Goal: Task Accomplishment & Management: Manage account settings

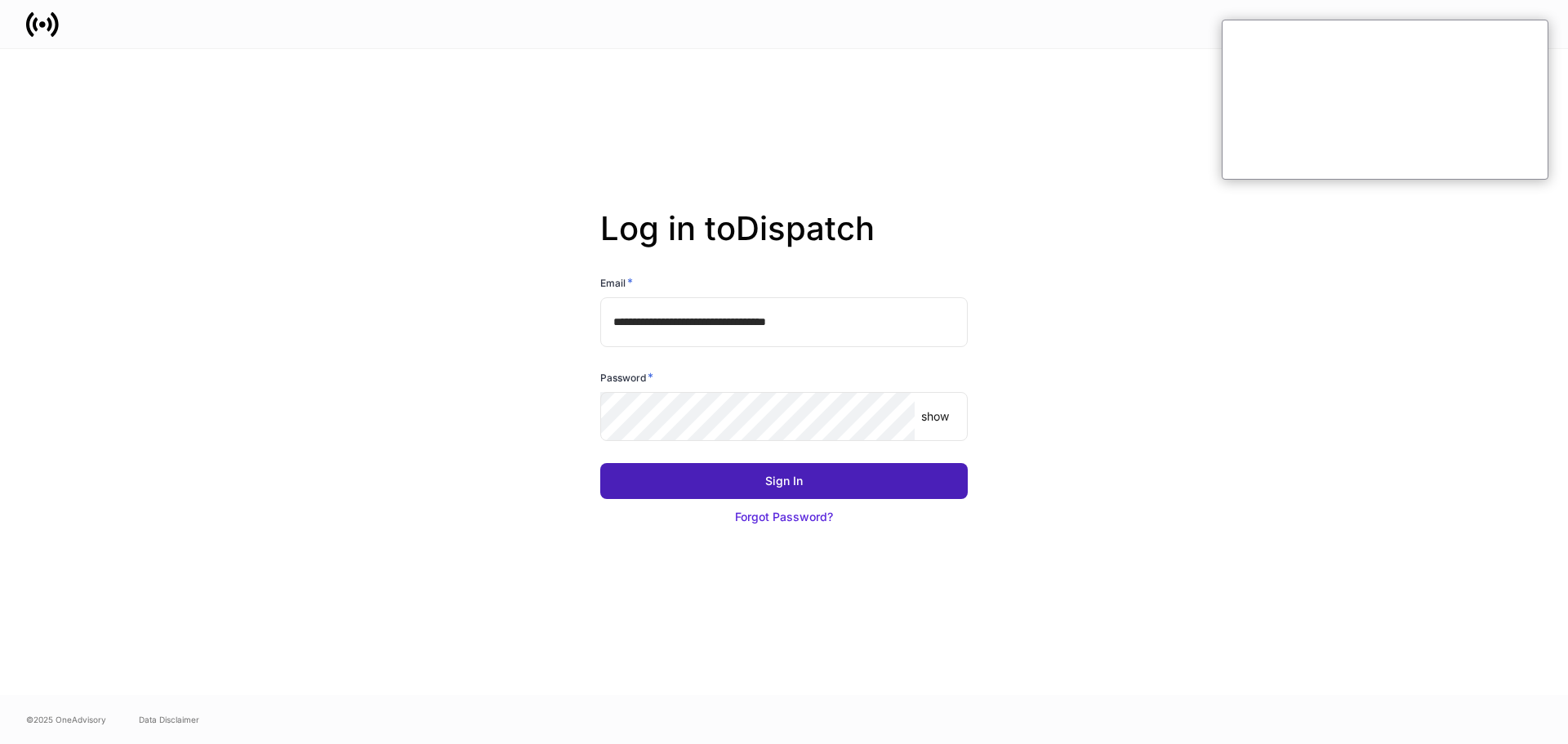
click at [751, 481] on button "Sign In" at bounding box center [784, 481] width 367 height 36
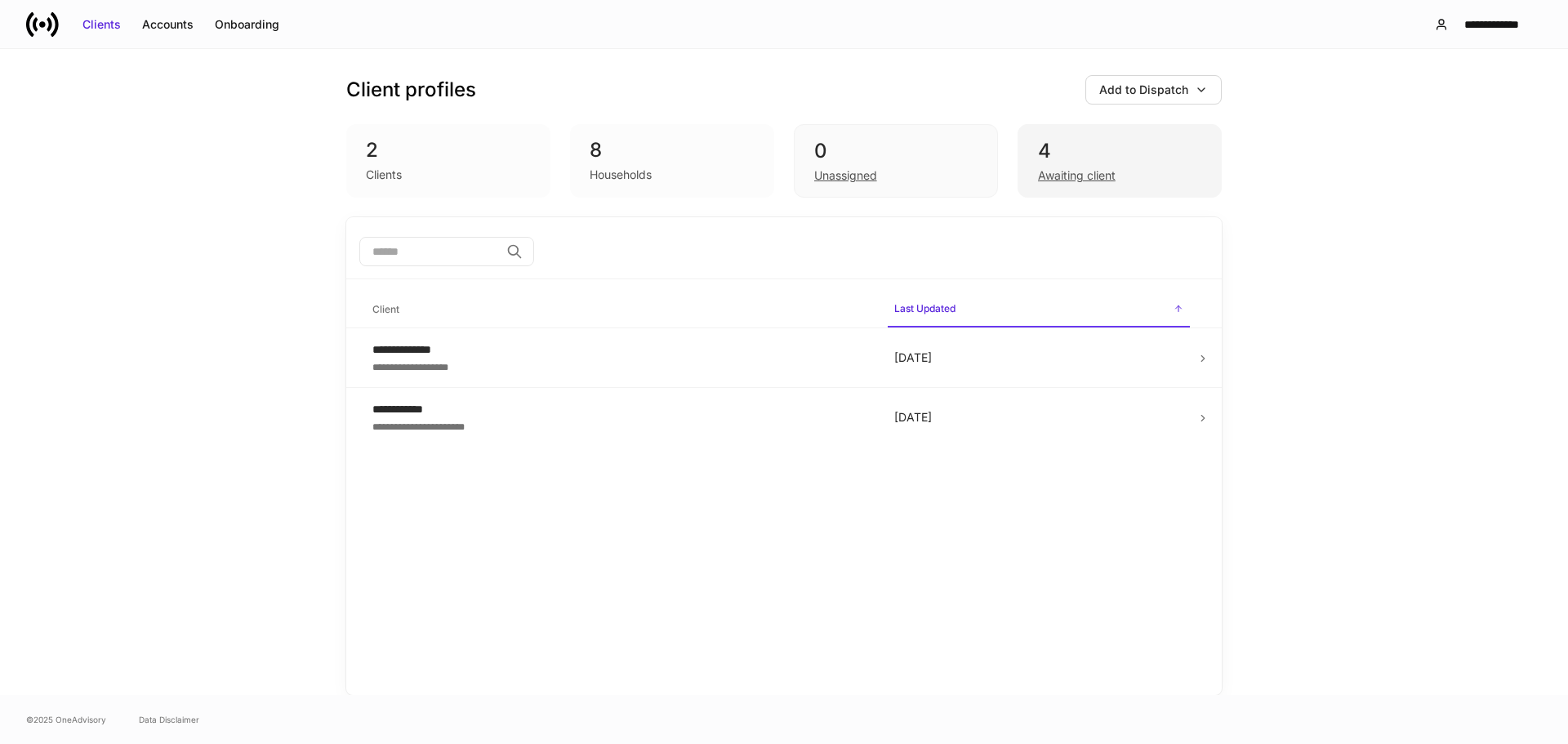
click at [1047, 159] on div "4" at bounding box center [1119, 151] width 164 height 26
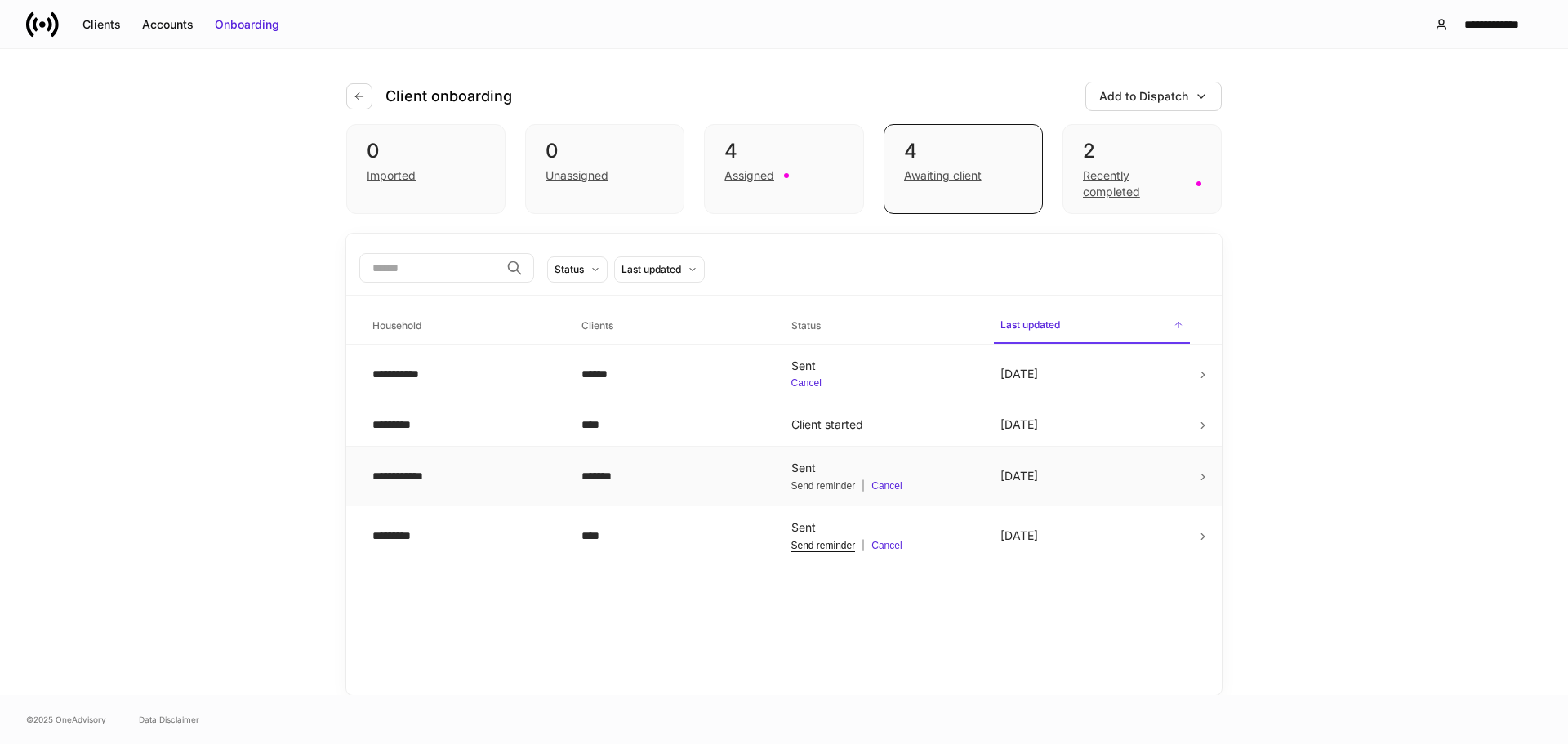
click at [819, 484] on div "Send reminder" at bounding box center [823, 485] width 64 height 13
click at [760, 185] on div "4 Assigned" at bounding box center [783, 168] width 159 height 89
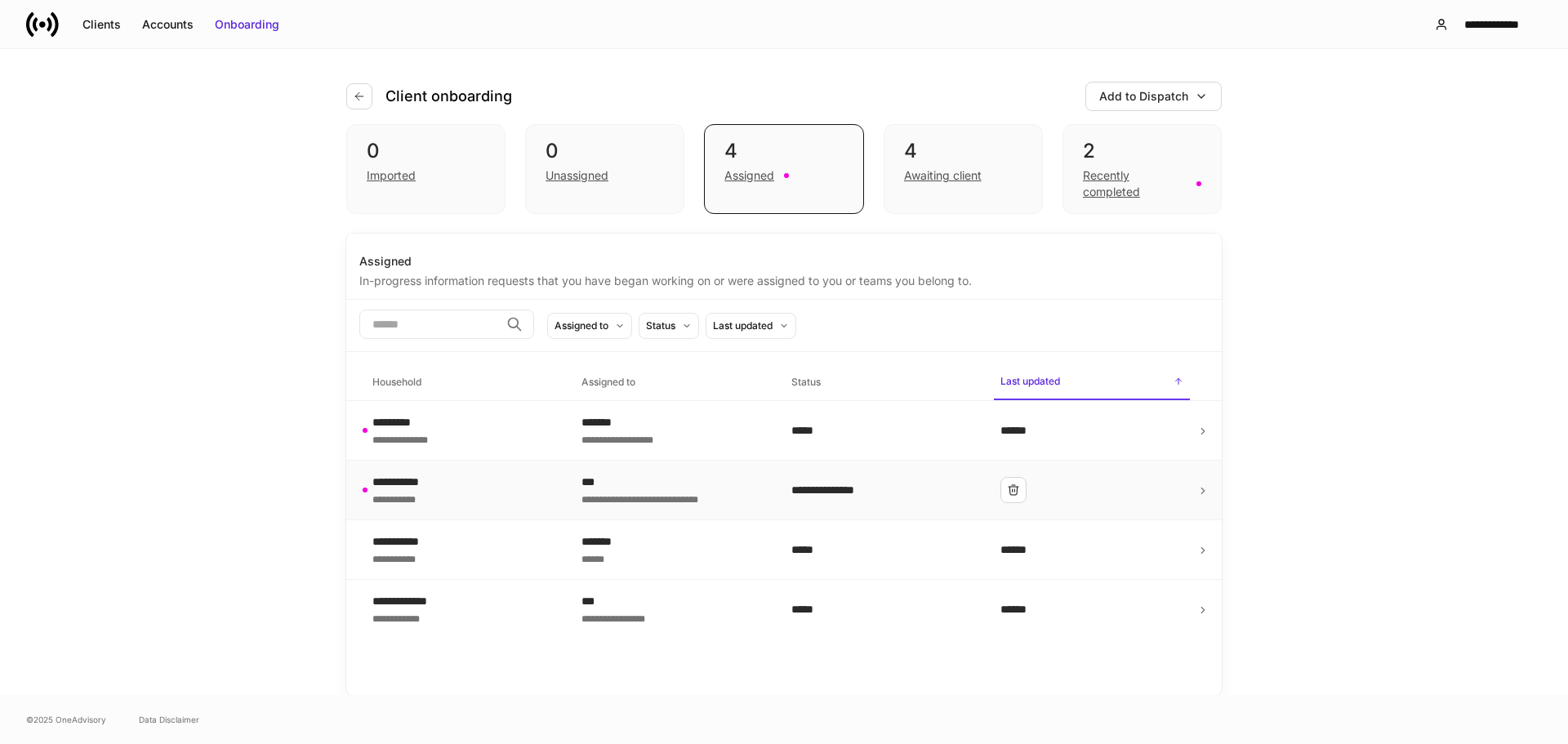
click at [514, 485] on div "**********" at bounding box center [464, 490] width 183 height 33
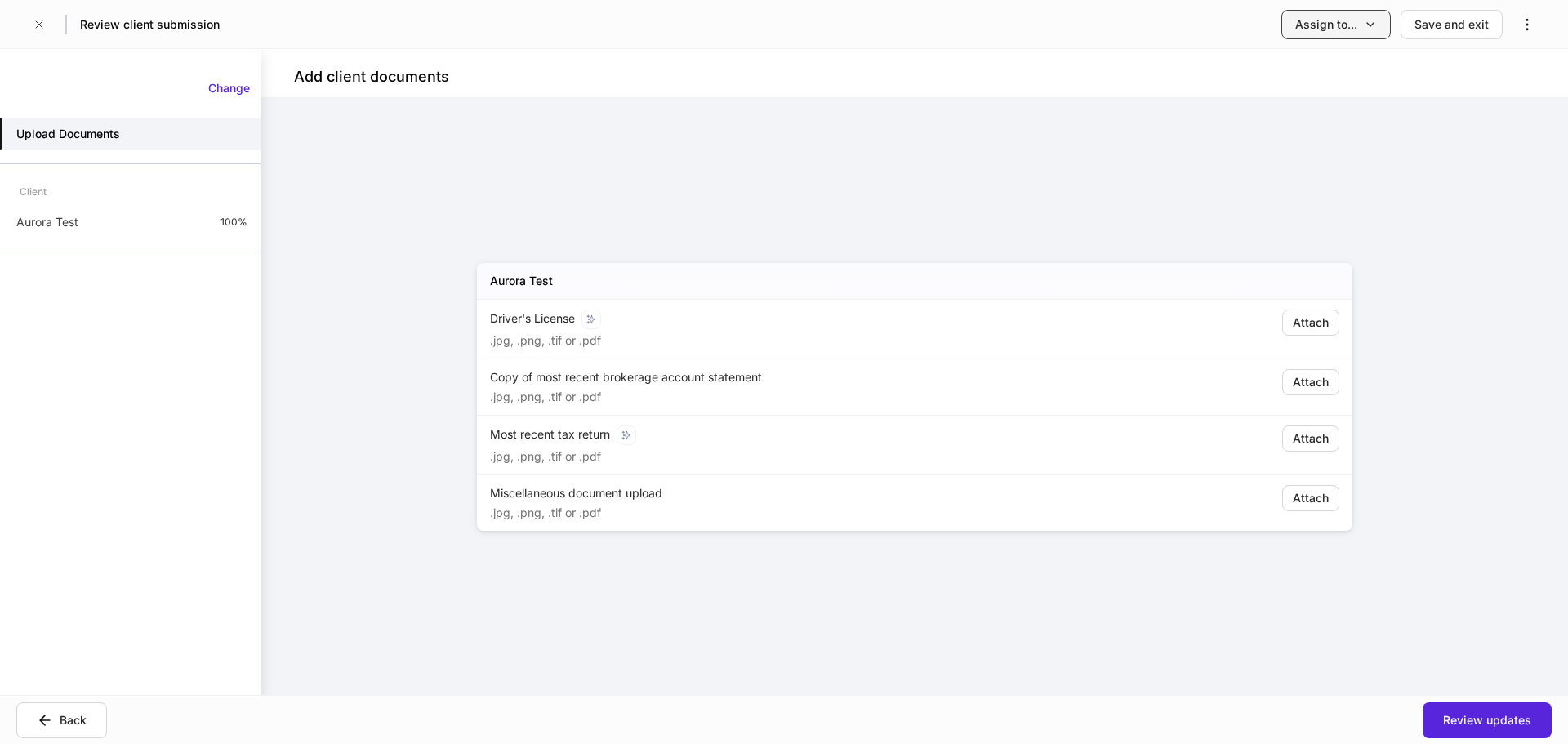
click at [1374, 25] on icon "button" at bounding box center [1370, 24] width 13 height 13
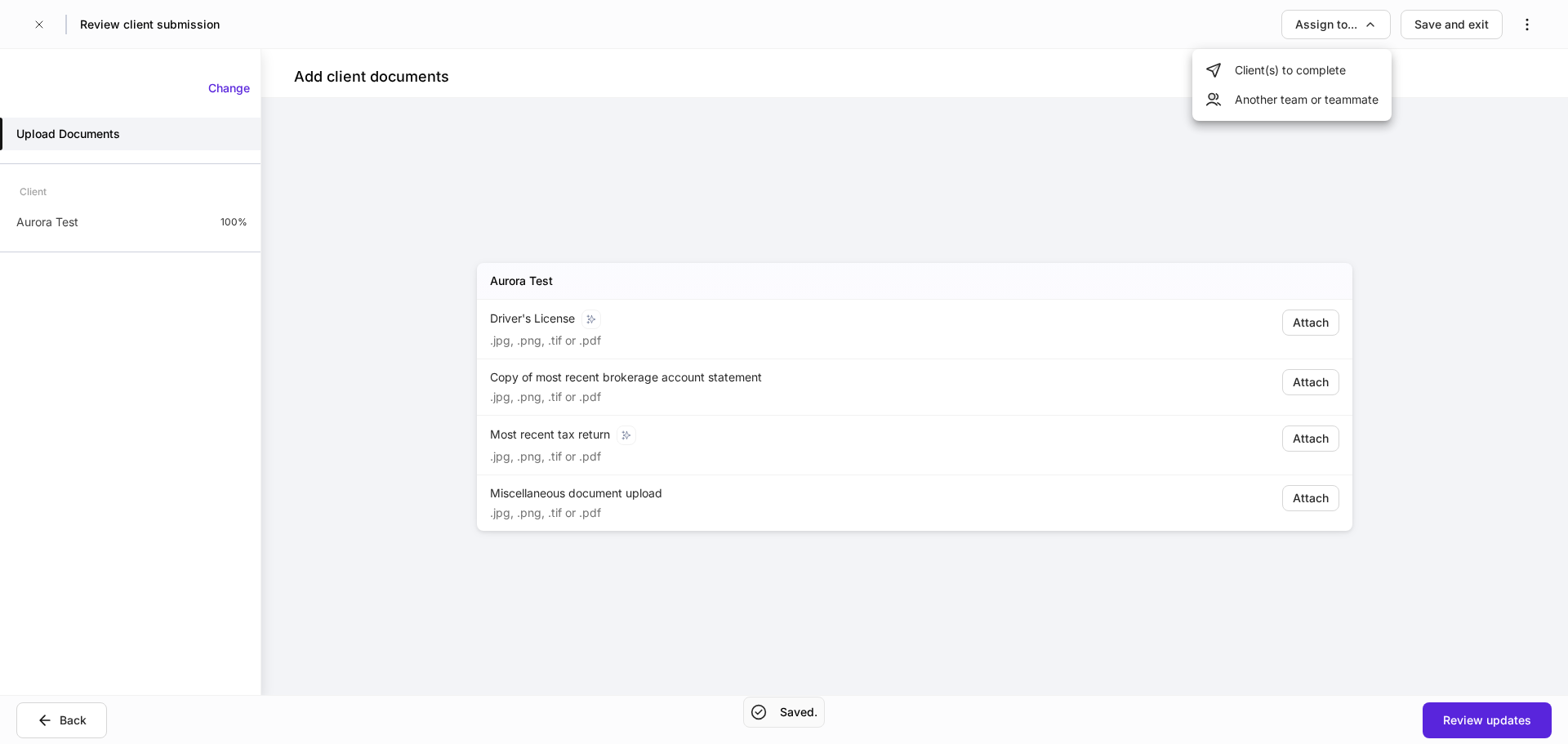
click at [1312, 103] on li "Another team or teammate" at bounding box center [1291, 99] width 199 height 30
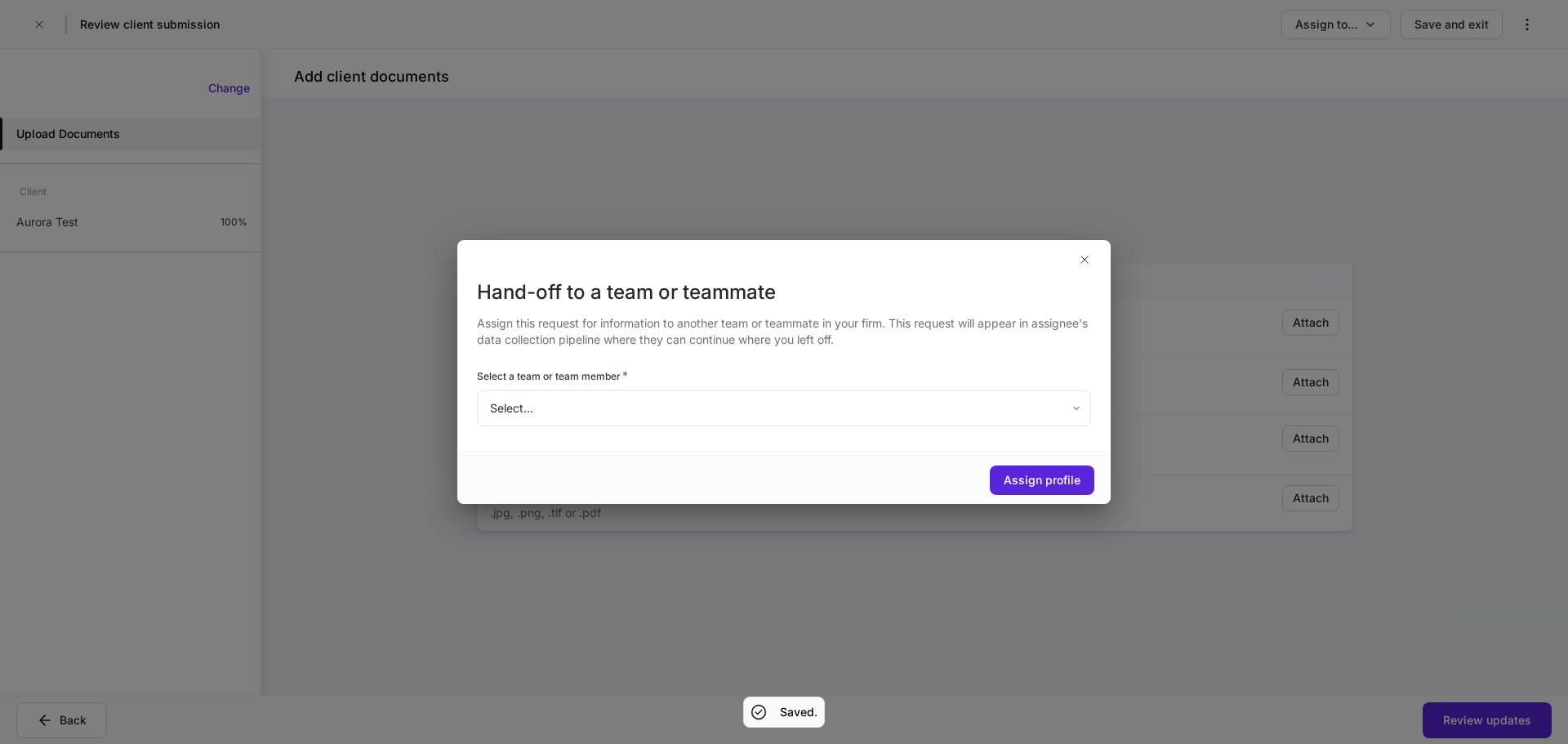
click at [661, 400] on body "Review client submission Assign to... Save and exit Add client documents Aurora…" at bounding box center [784, 372] width 1568 height 744
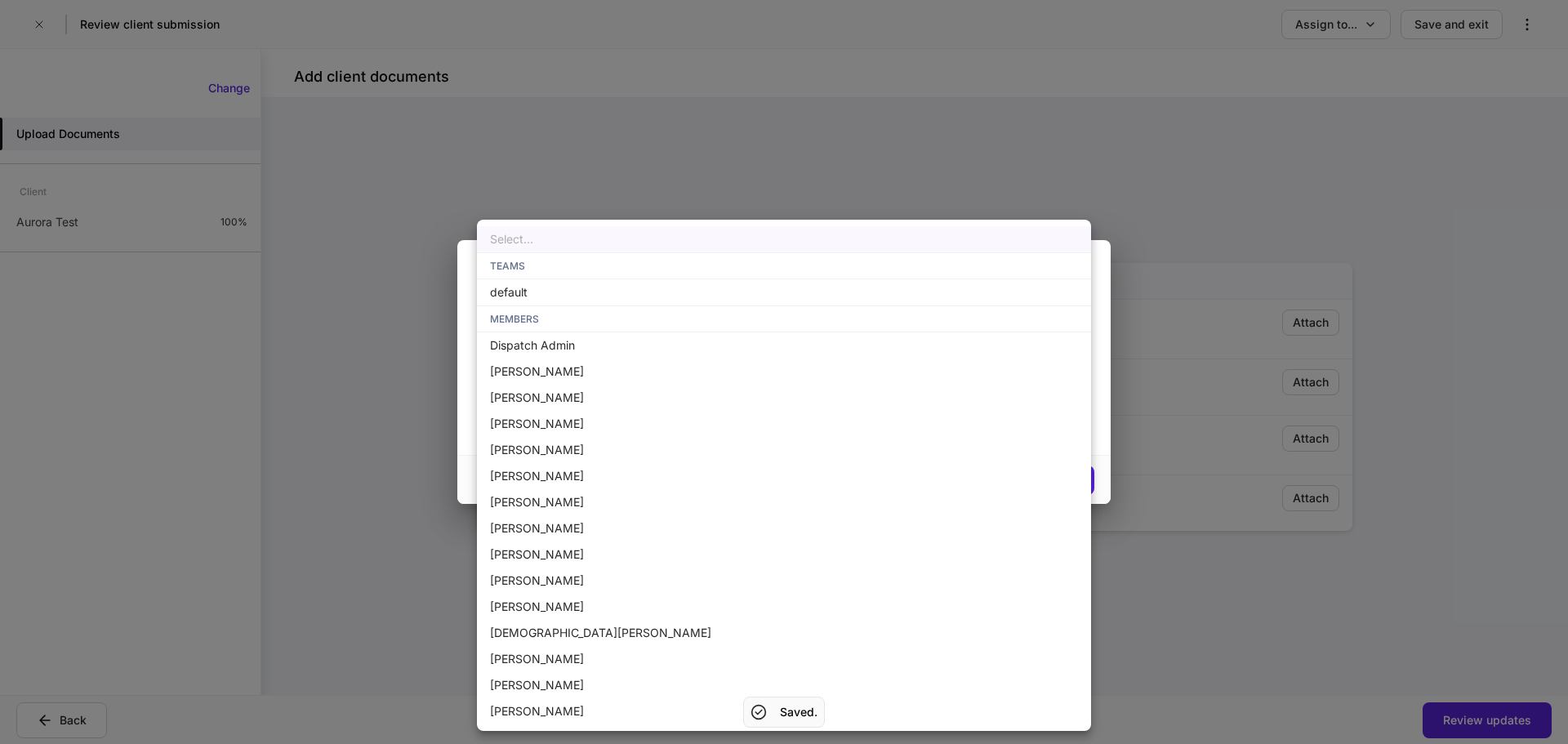
click at [577, 293] on li "default" at bounding box center [783, 292] width 614 height 26
type input "**********"
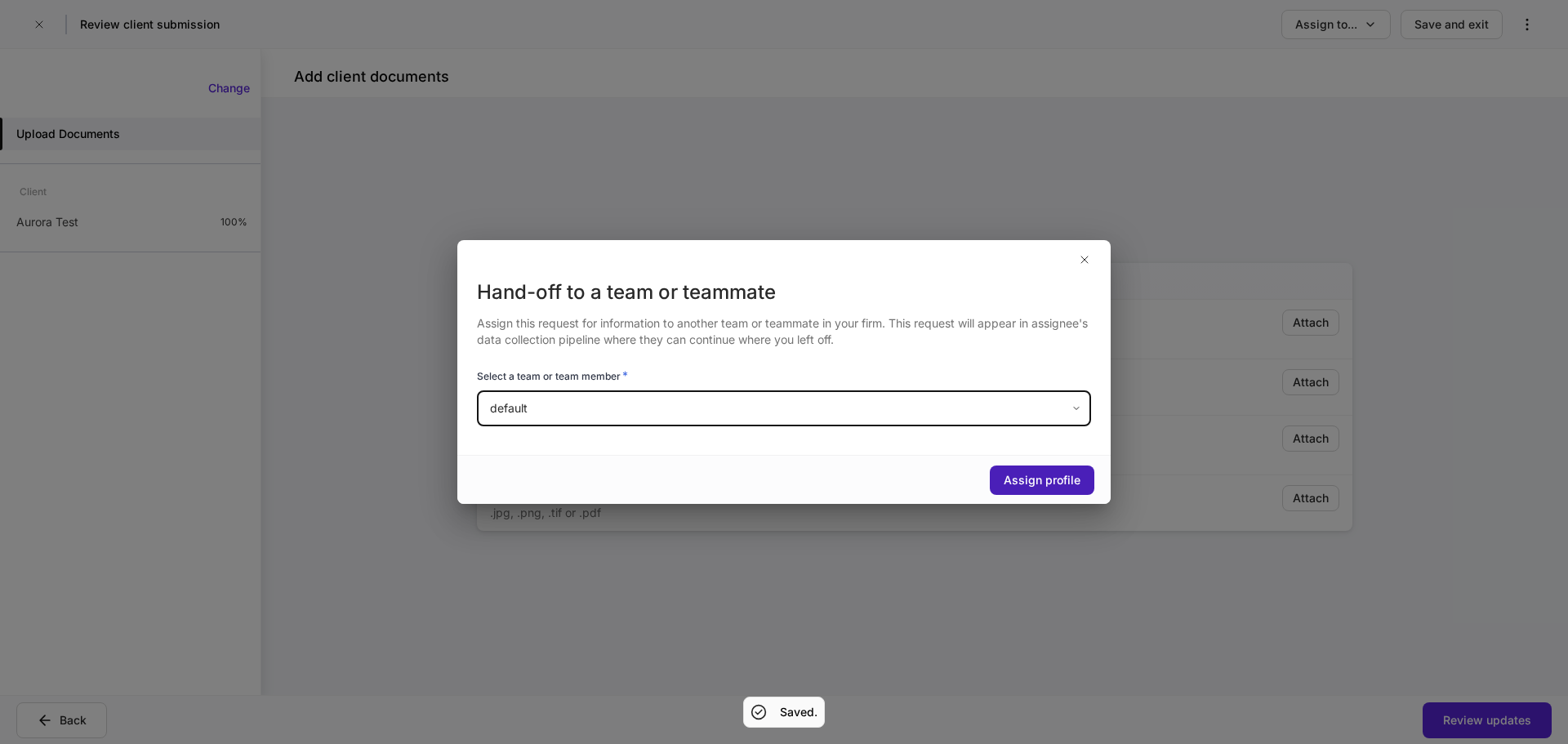
click at [1068, 478] on div "Assign profile" at bounding box center [1042, 480] width 77 height 16
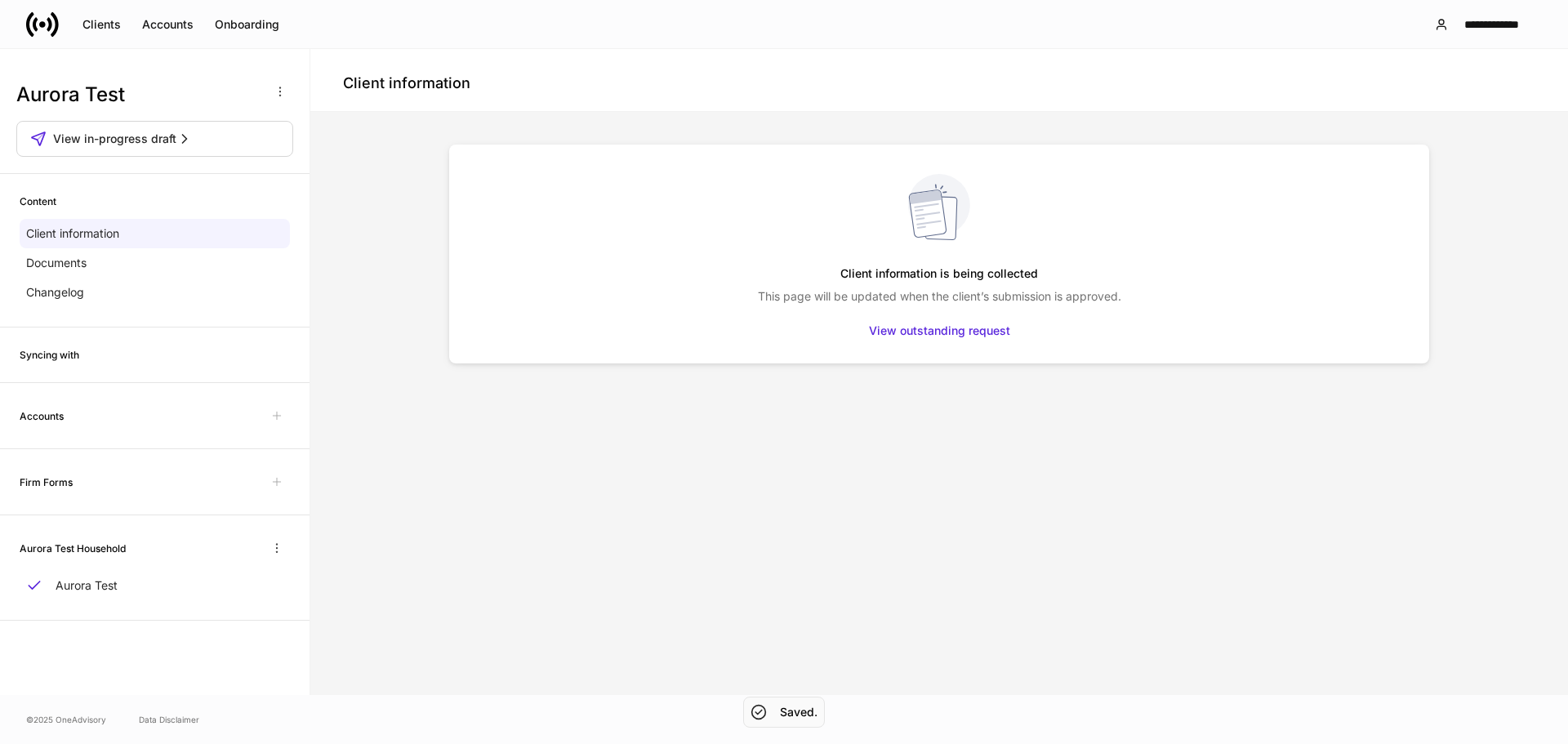
click at [44, 20] on icon at bounding box center [43, 24] width 33 height 33
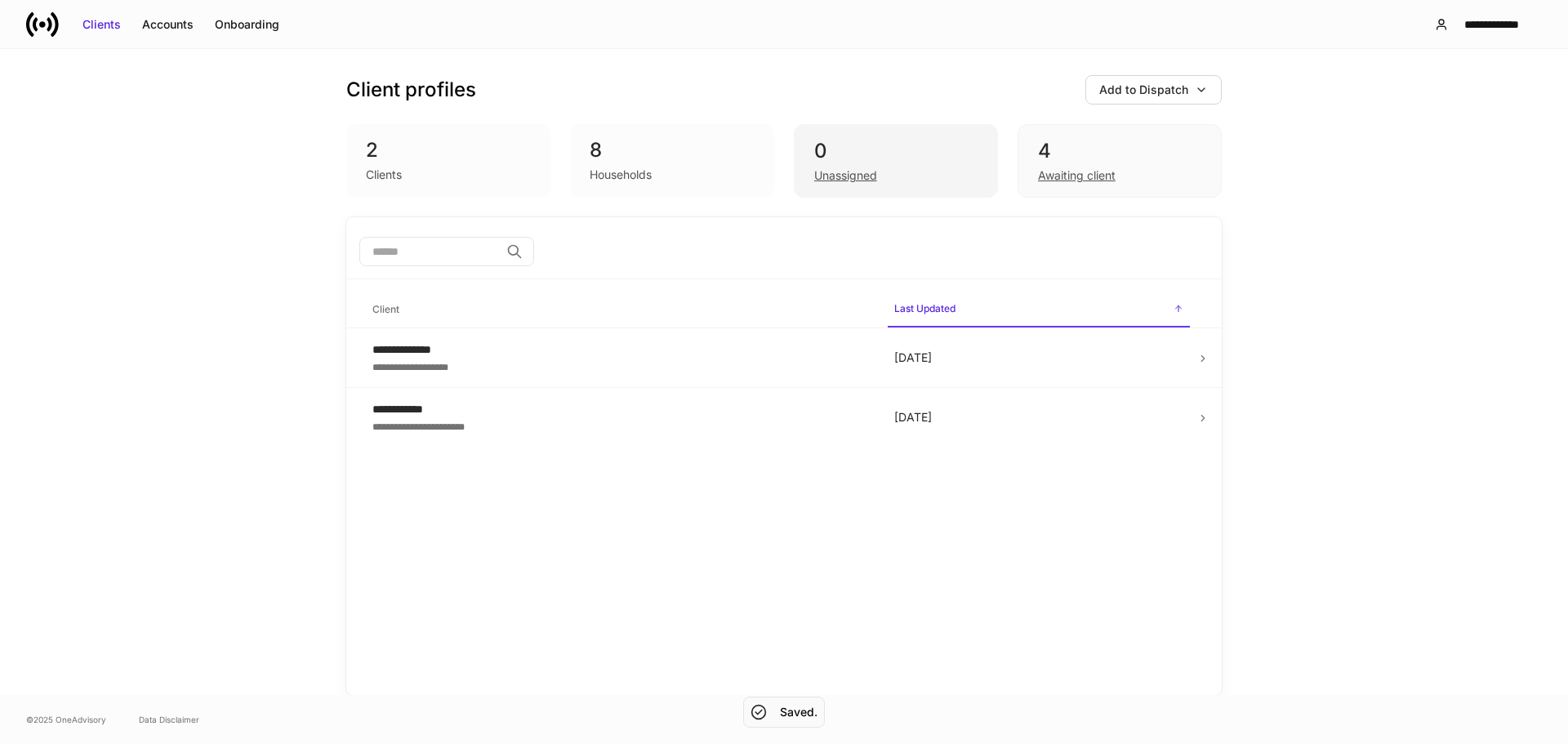
click at [894, 148] on div "0" at bounding box center [895, 151] width 164 height 26
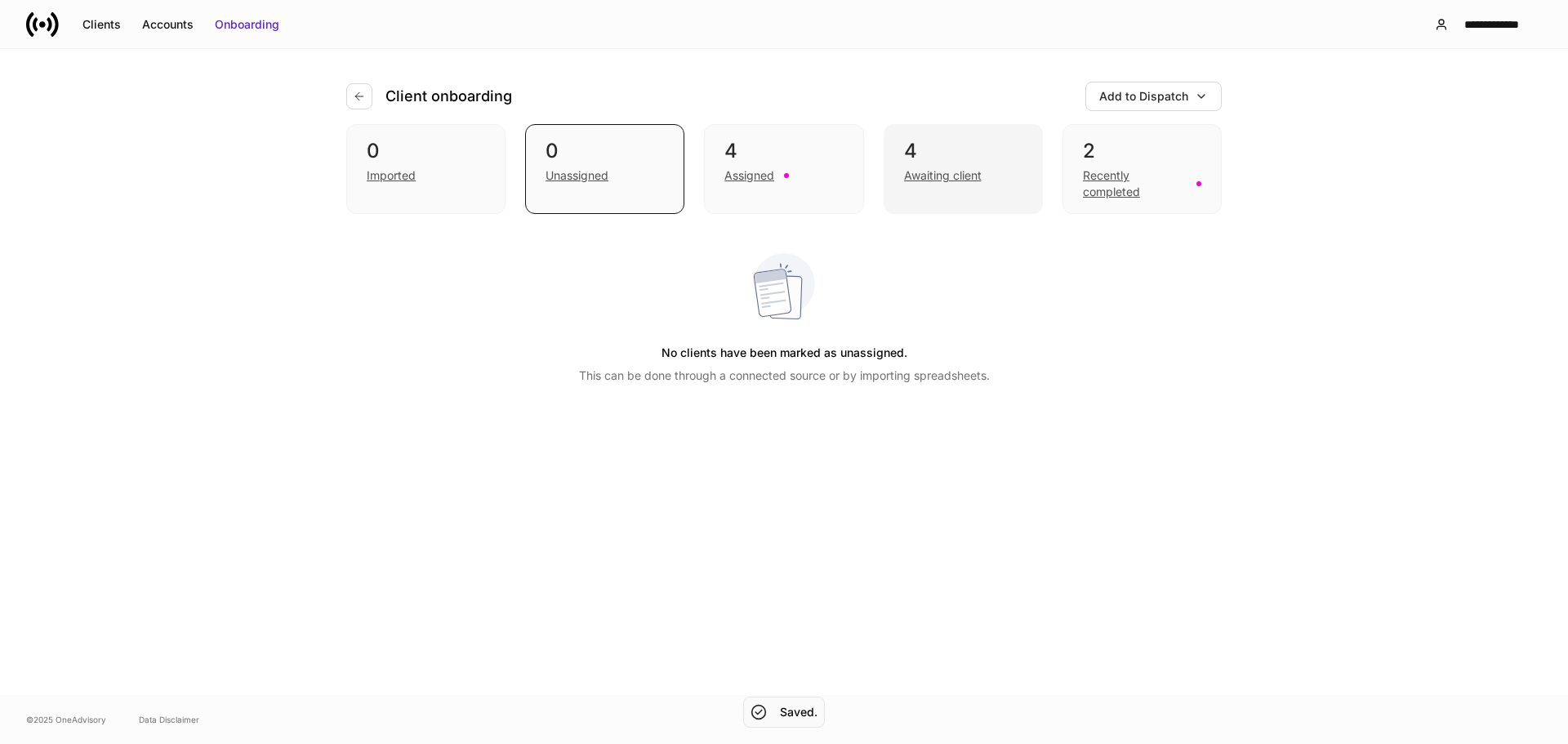
click at [924, 173] on div "Awaiting client" at bounding box center [943, 175] width 78 height 16
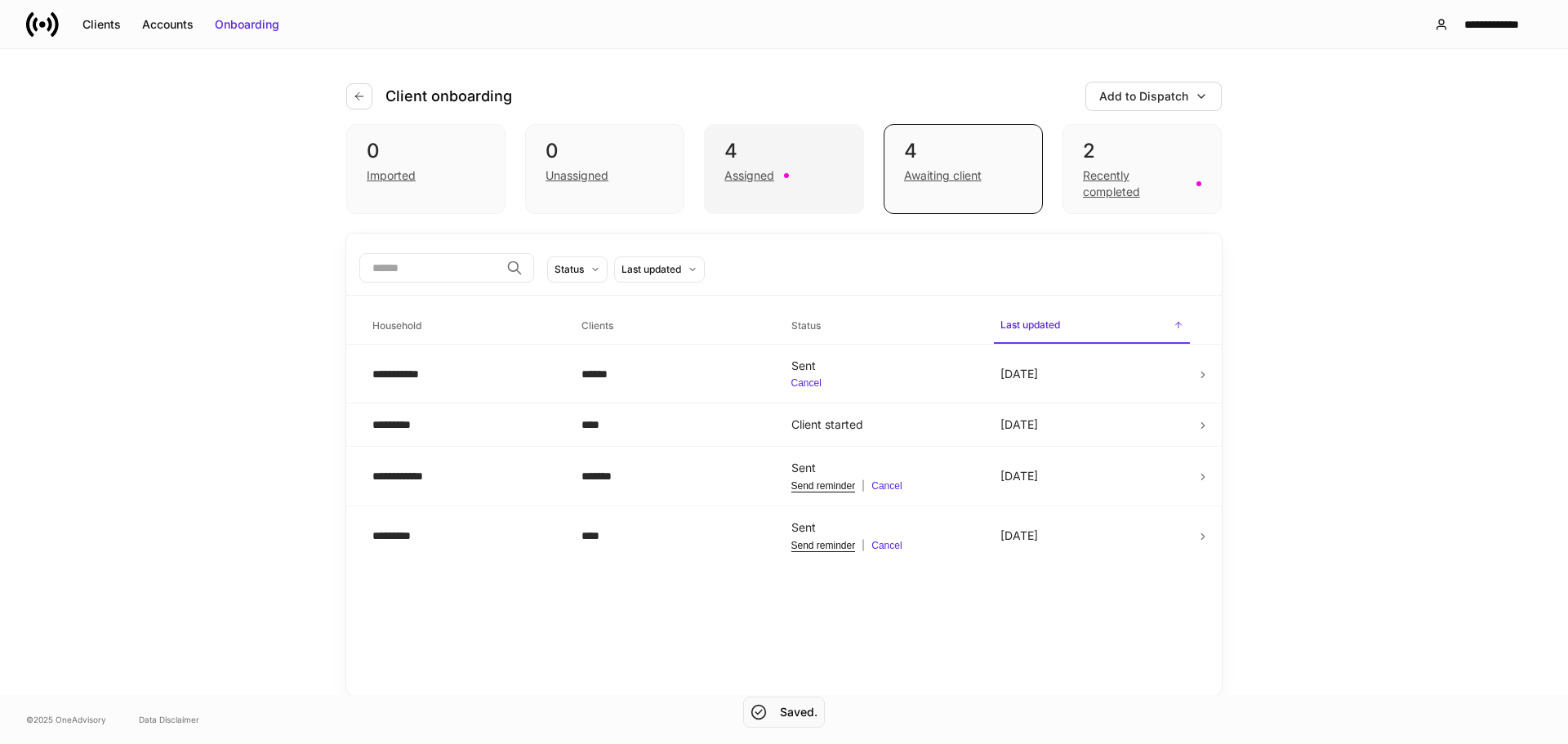
click at [789, 177] on div "Assigned" at bounding box center [783, 174] width 118 height 20
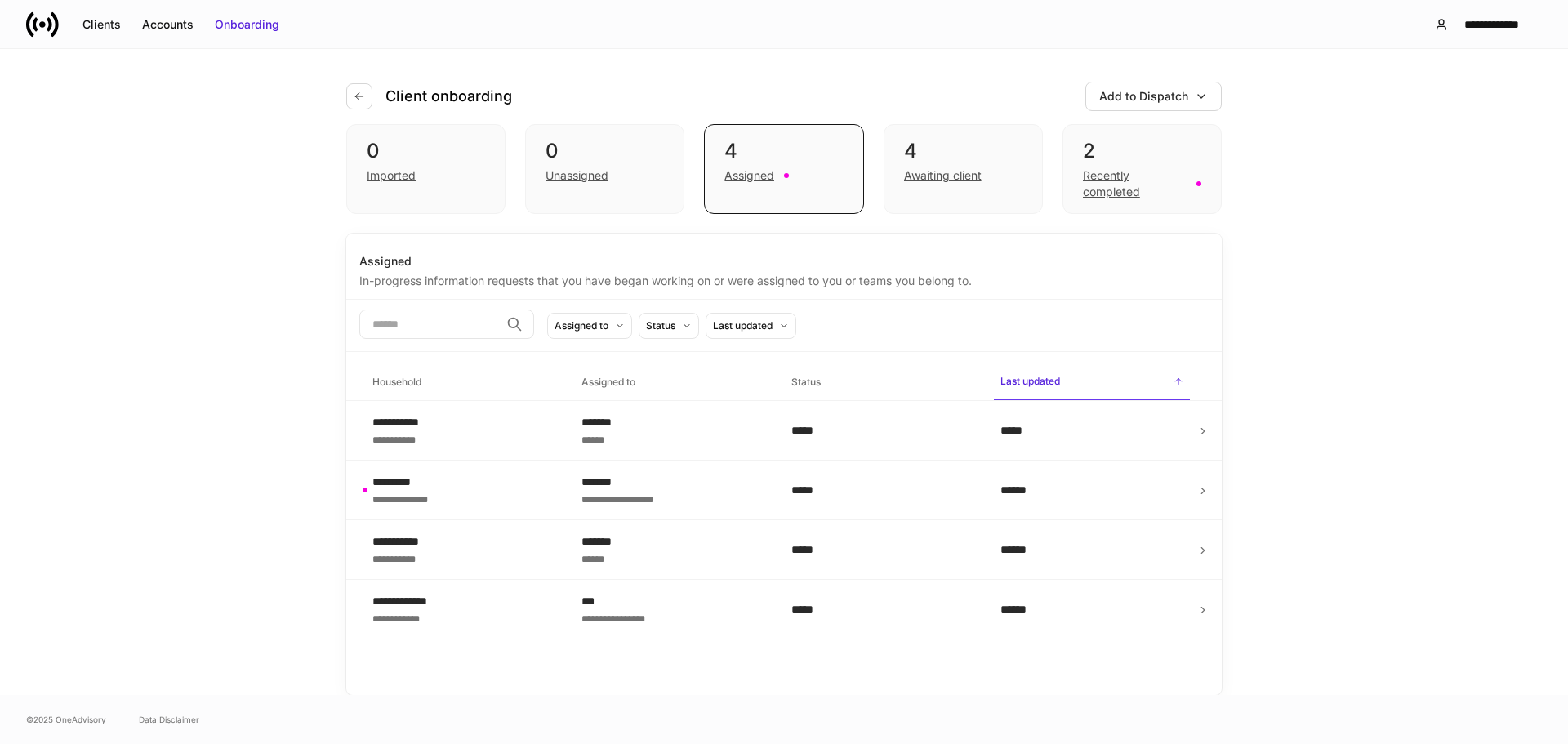
click at [33, 22] on icon at bounding box center [34, 24] width 5 height 14
